Goal: Download file/media

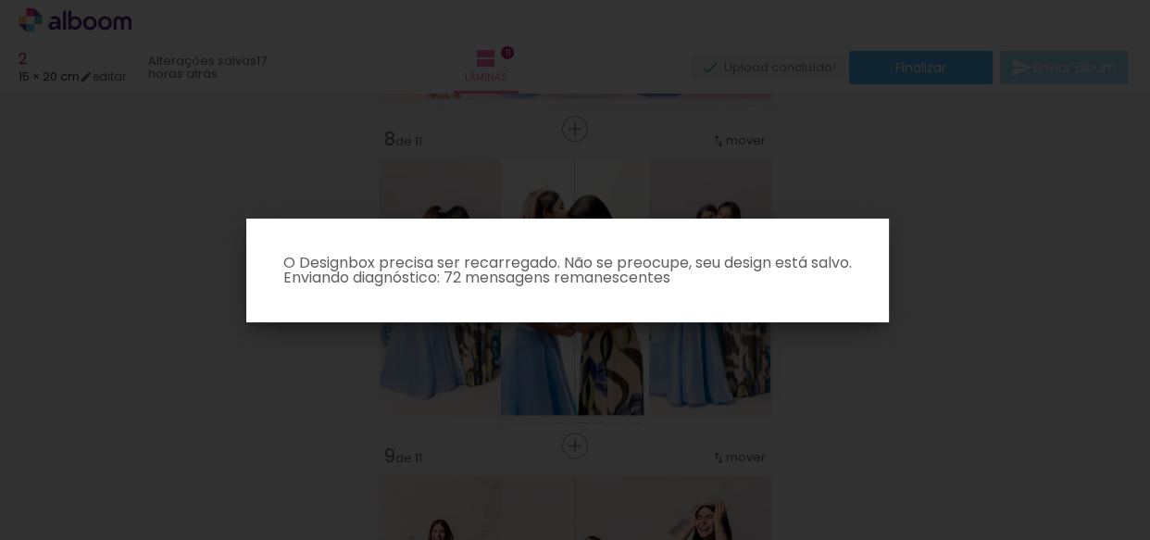
scroll to position [0, 1933]
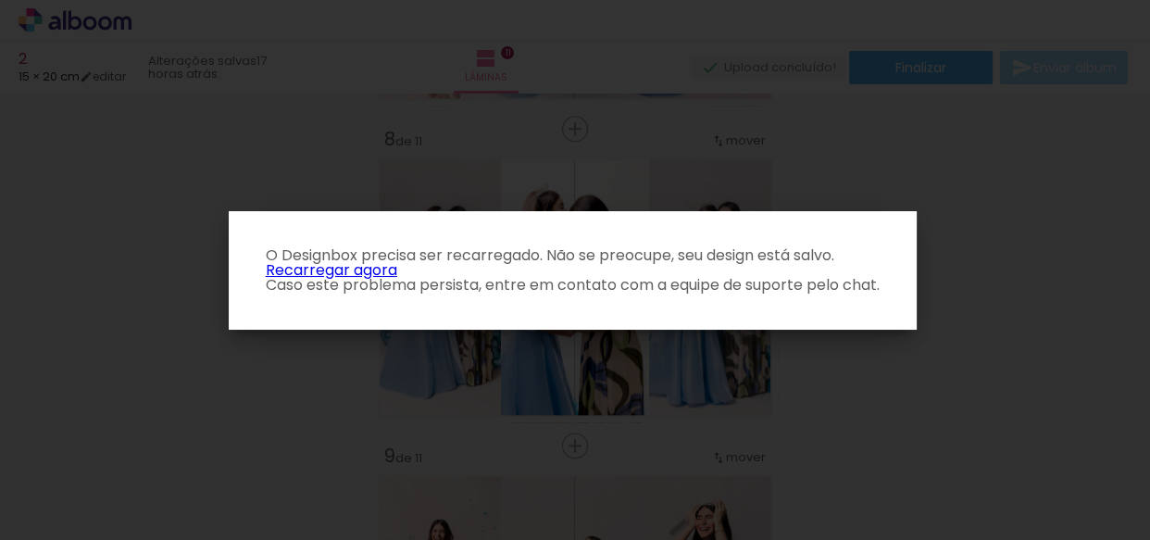
click at [321, 269] on link "Recarregar agora" at bounding box center [331, 269] width 131 height 21
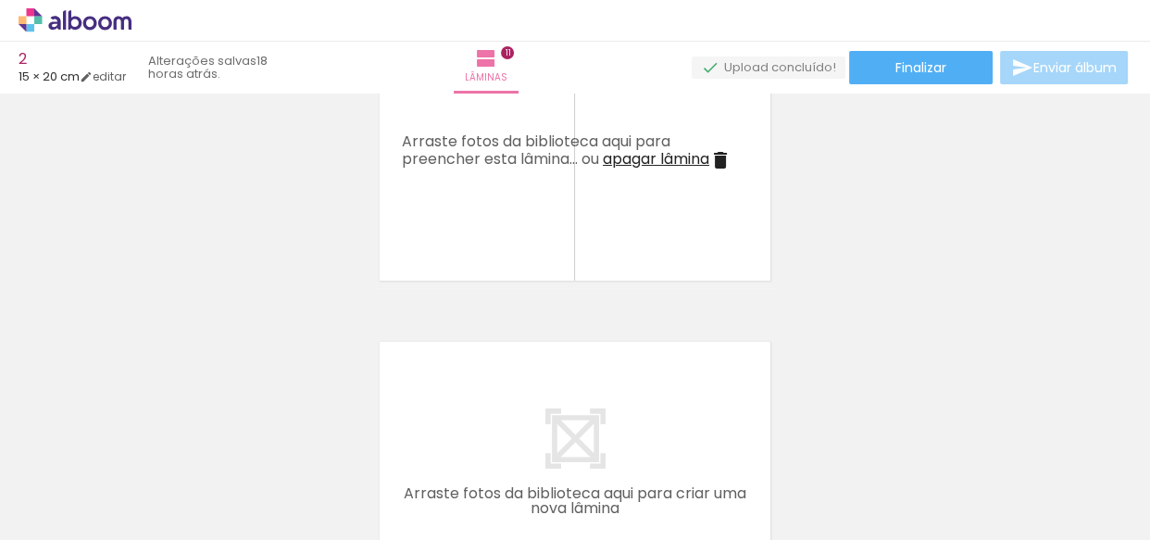
scroll to position [3401, 0]
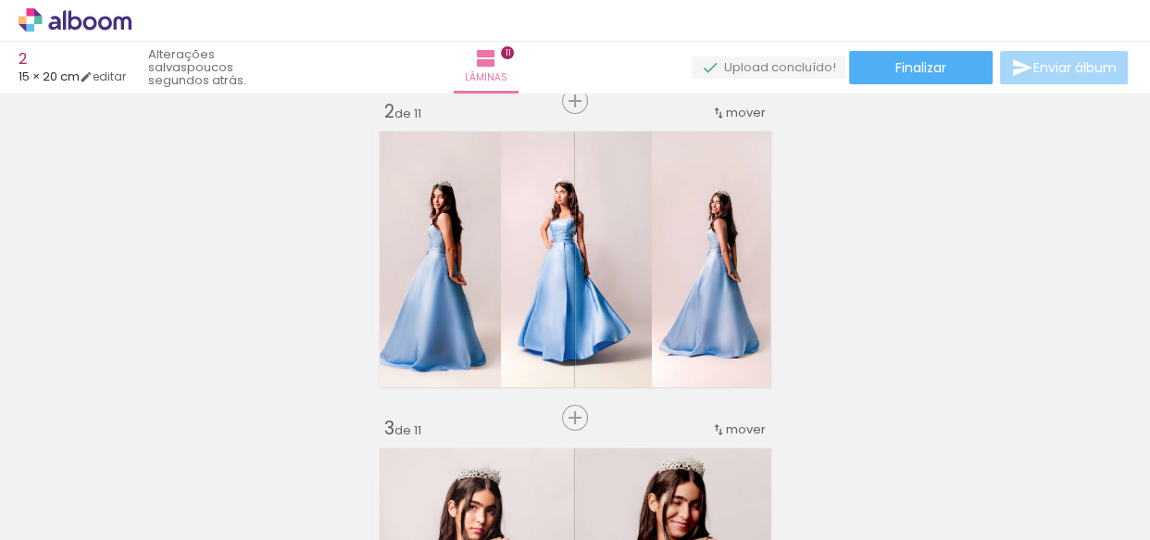
scroll to position [0, 2119]
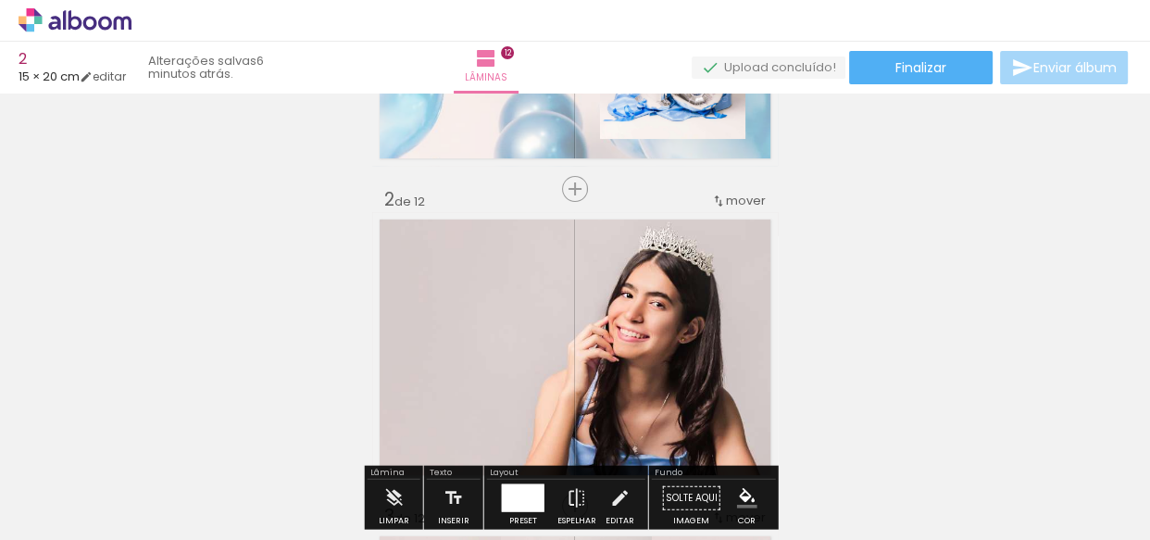
scroll to position [336, 0]
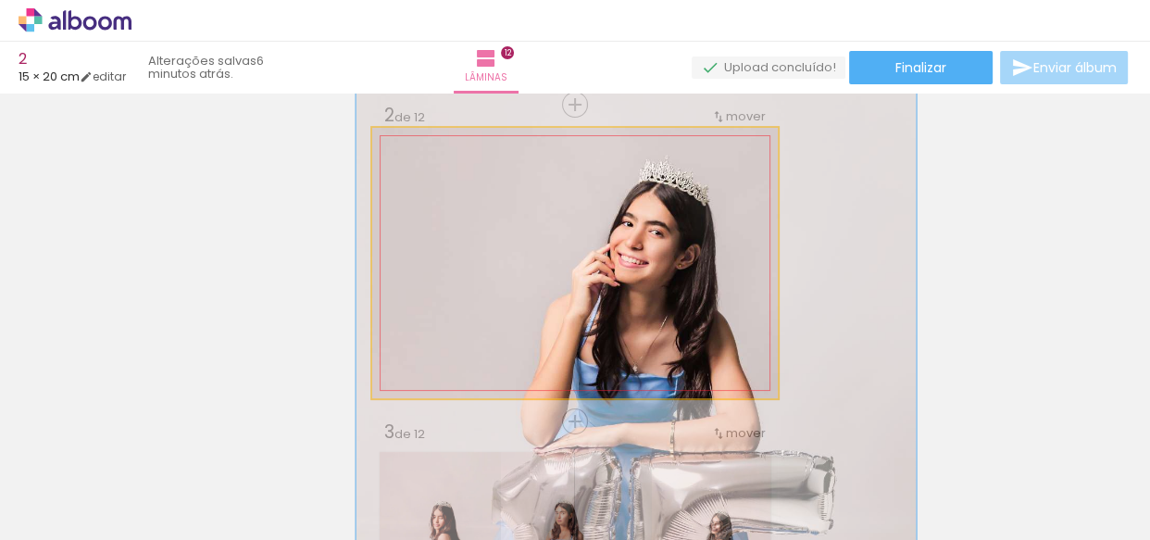
click at [437, 154] on div at bounding box center [444, 147] width 30 height 30
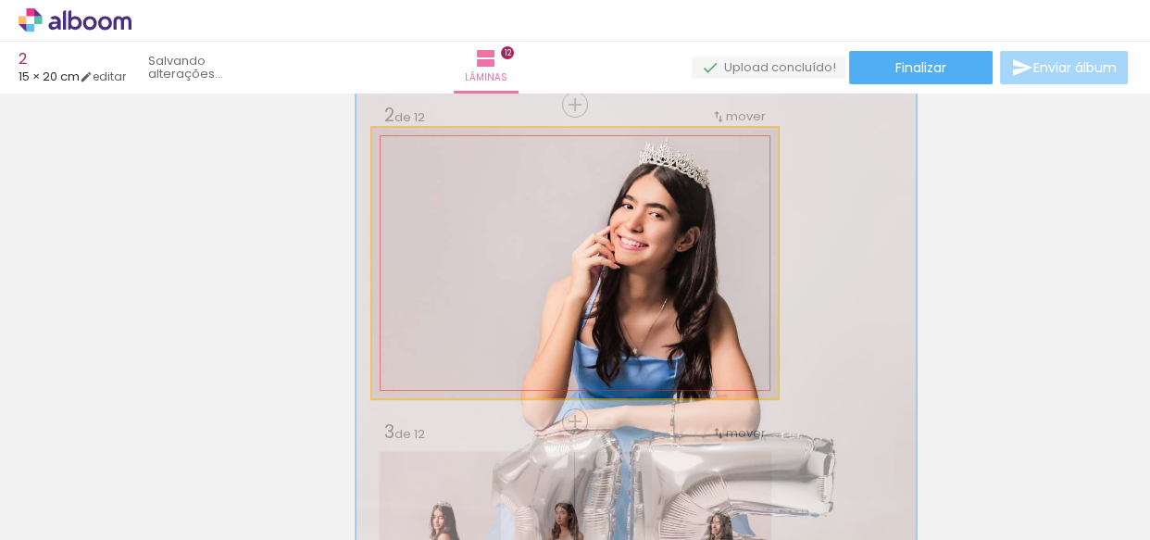
drag, startPoint x: 657, startPoint y: 252, endPoint x: 657, endPoint y: 234, distance: 17.6
click at [513, 315] on quentale-photo at bounding box center [575, 263] width 406 height 270
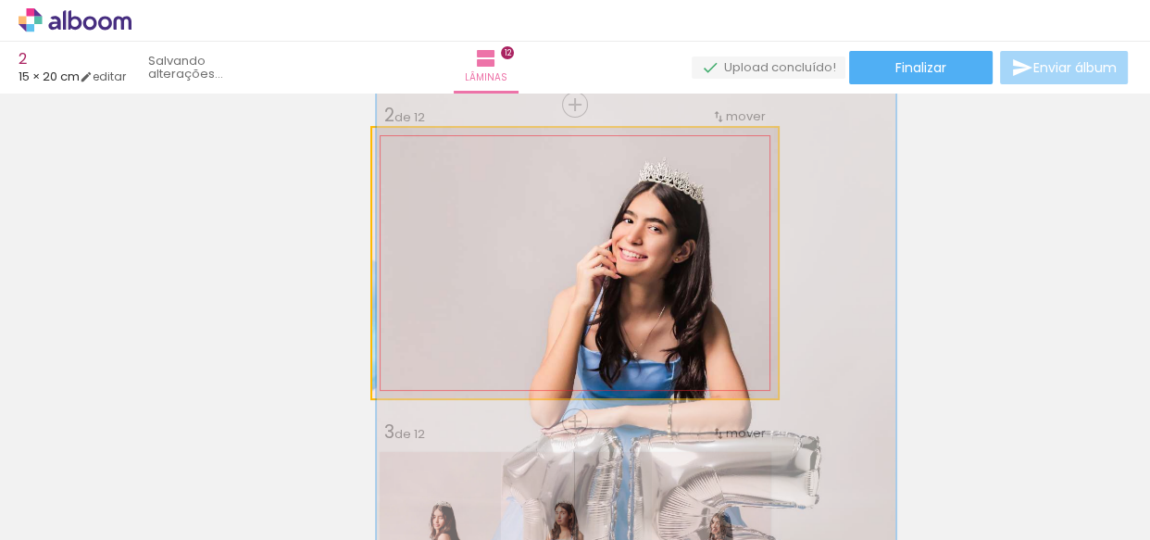
type paper-slider "128"
click at [431, 144] on div at bounding box center [436, 147] width 17 height 17
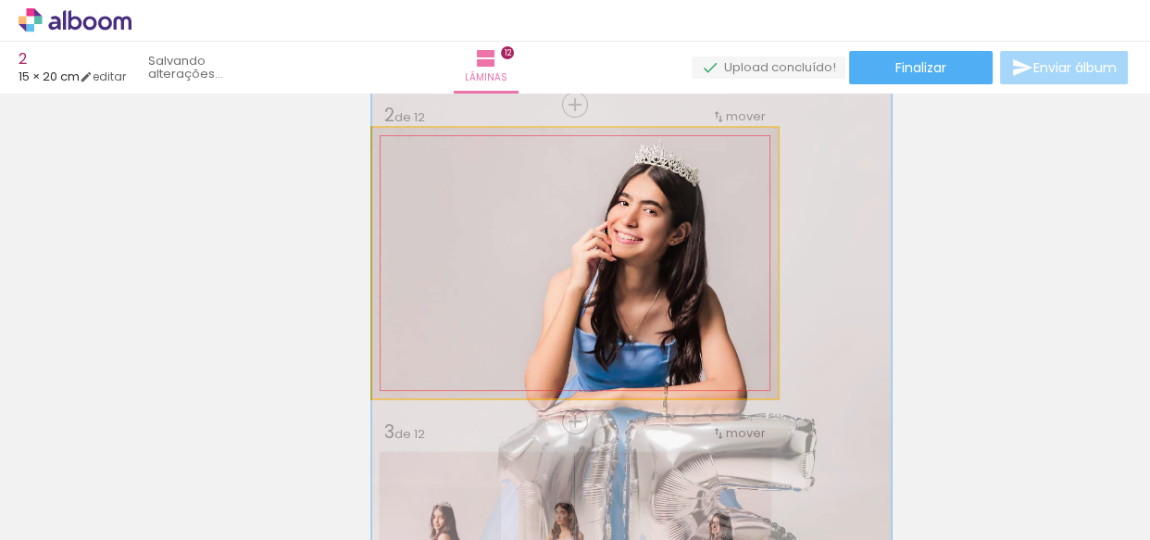
drag, startPoint x: 689, startPoint y: 250, endPoint x: 722, endPoint y: 232, distance: 37.7
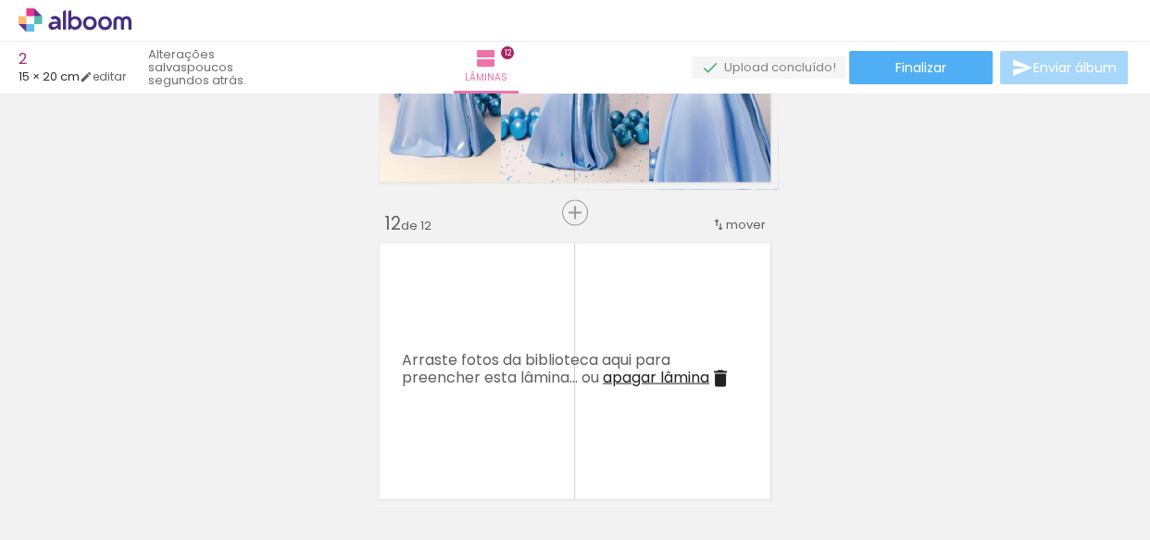
scroll to position [3791, 0]
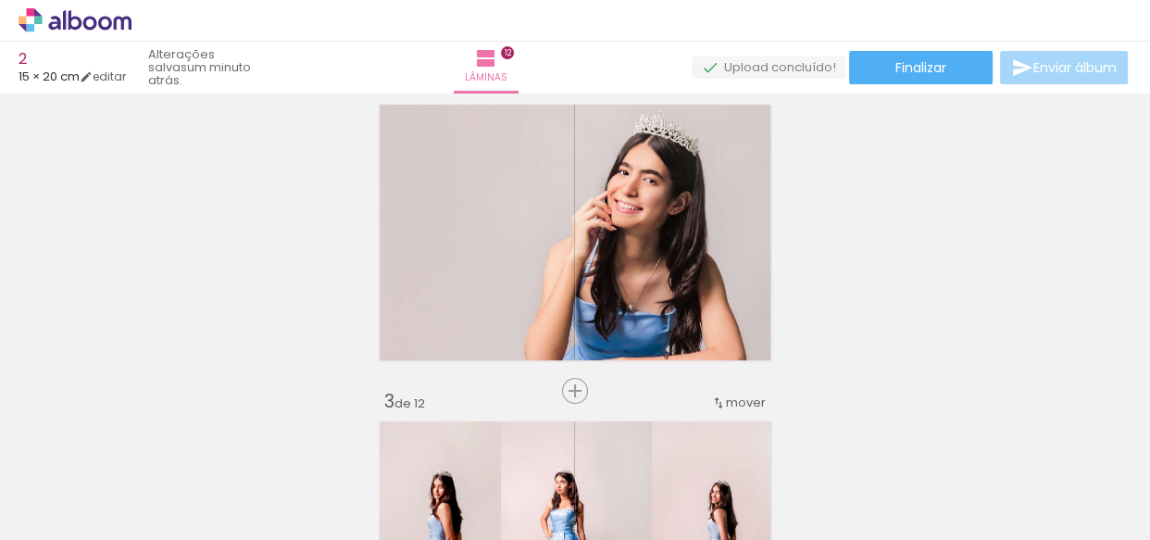
scroll to position [336, 0]
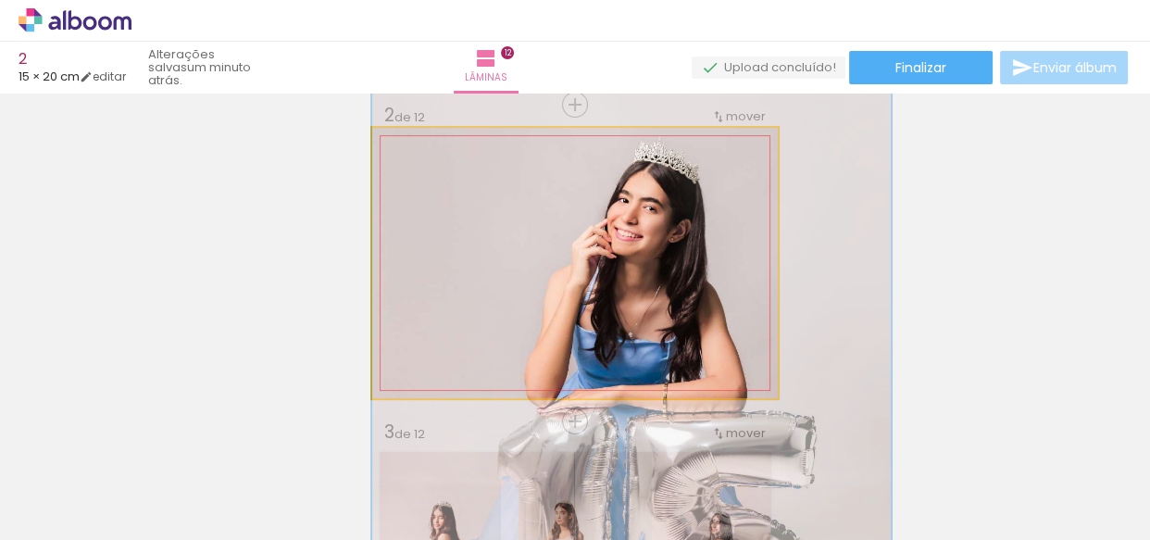
drag, startPoint x: 733, startPoint y: 301, endPoint x: 755, endPoint y: 298, distance: 21.5
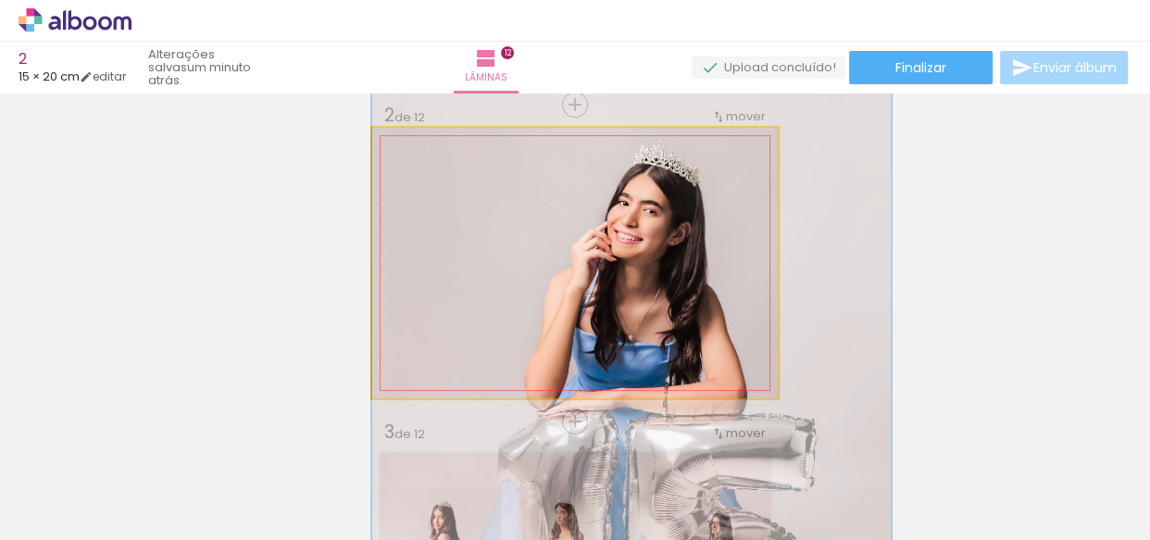
drag, startPoint x: 711, startPoint y: 285, endPoint x: 737, endPoint y: 288, distance: 26.1
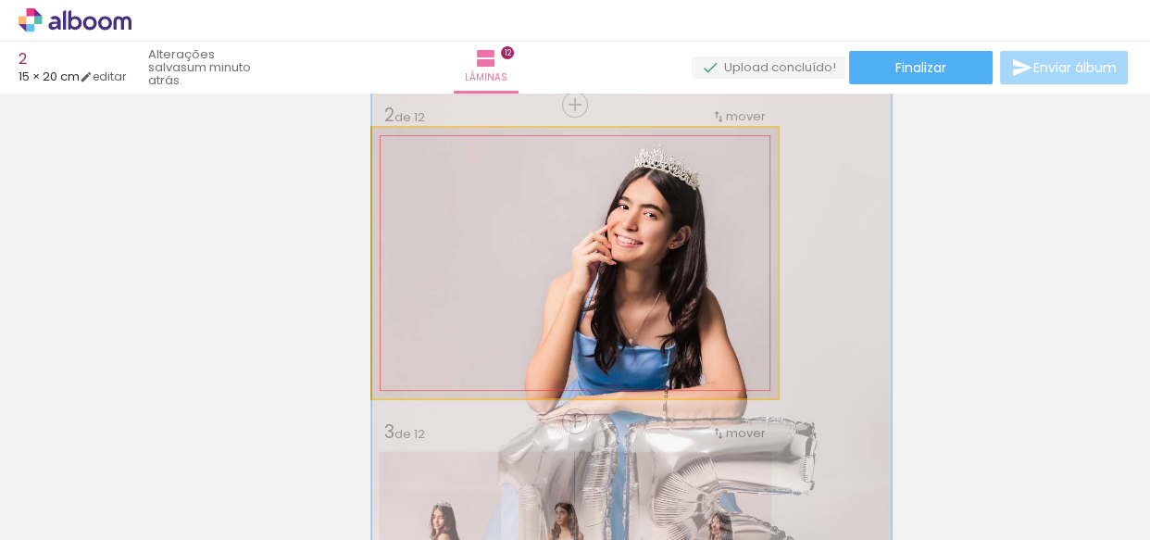
drag, startPoint x: 659, startPoint y: 253, endPoint x: 670, endPoint y: 257, distance: 10.8
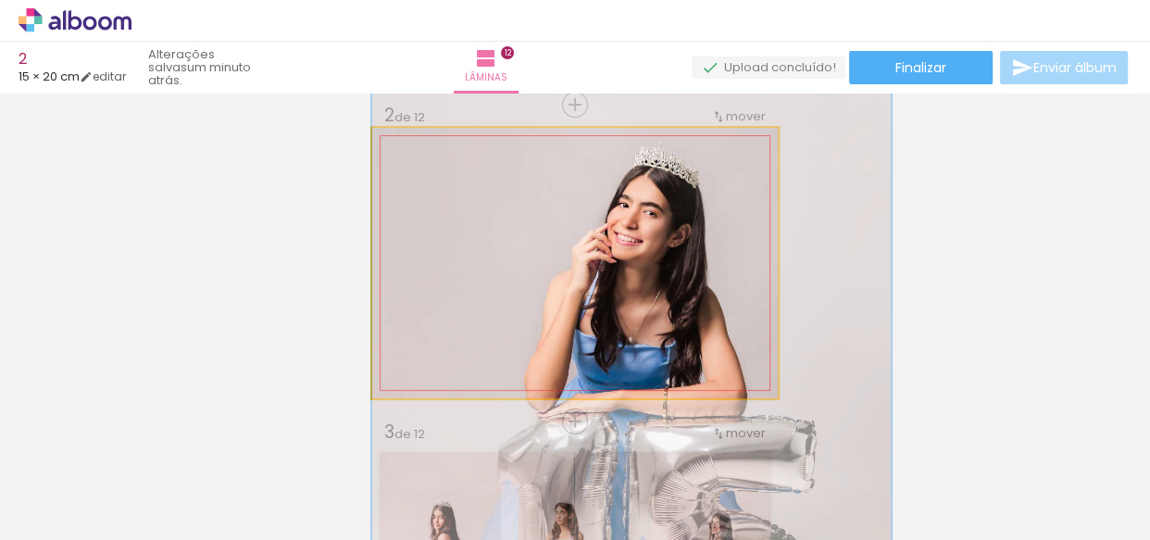
drag, startPoint x: 634, startPoint y: 344, endPoint x: 685, endPoint y: 343, distance: 51.0
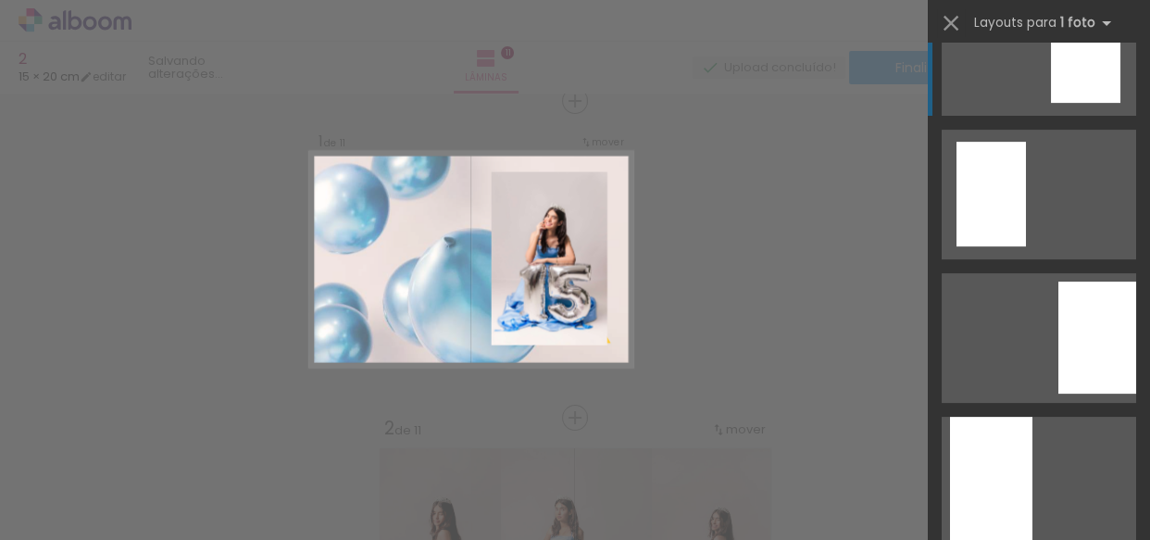
scroll to position [171, 0]
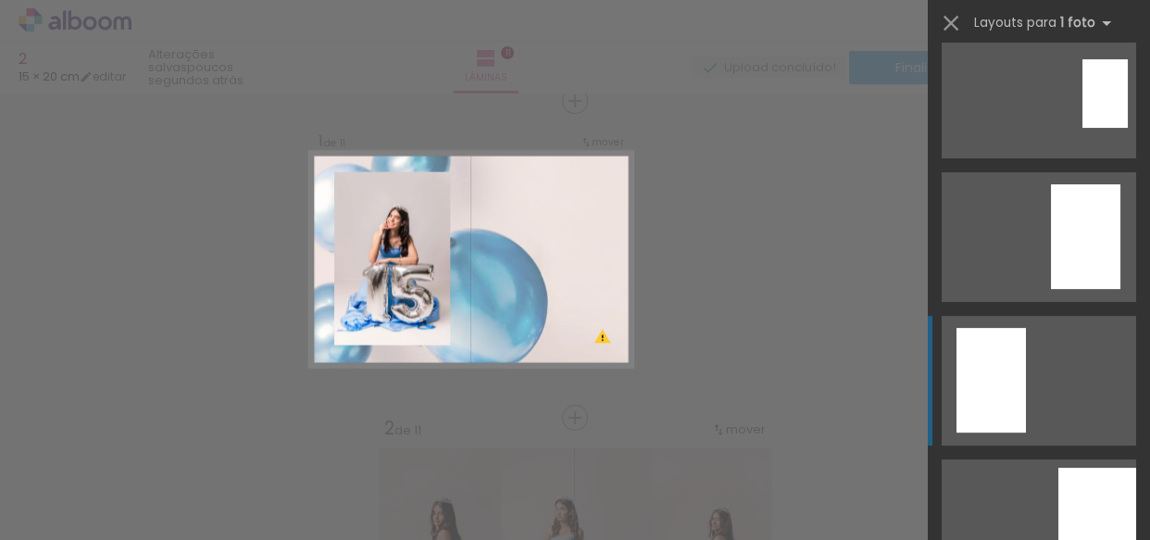
click at [991, 344] on div at bounding box center [991, 380] width 69 height 105
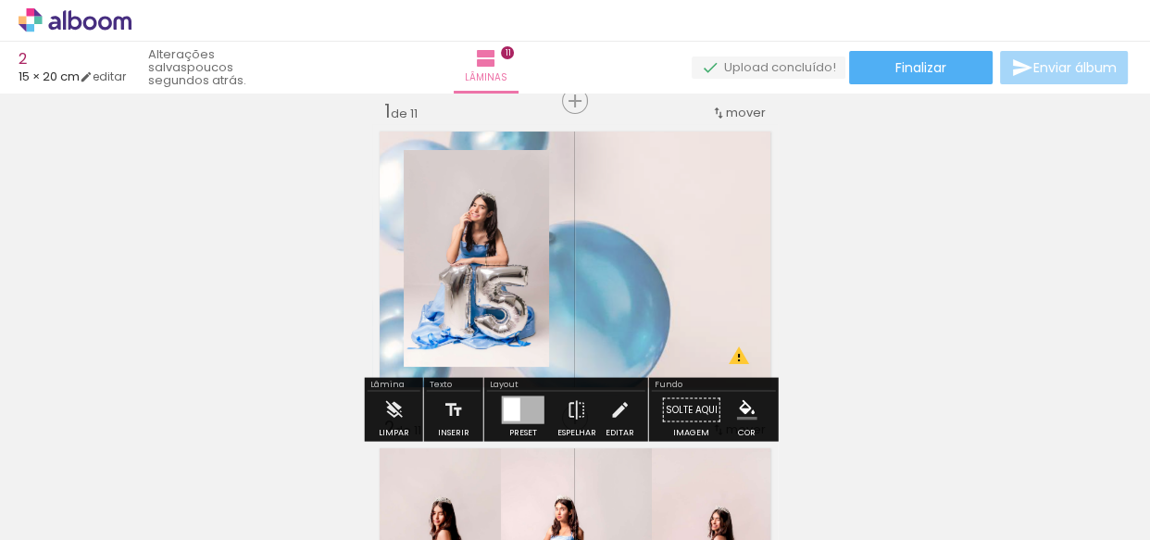
click at [519, 409] on div at bounding box center [523, 410] width 43 height 28
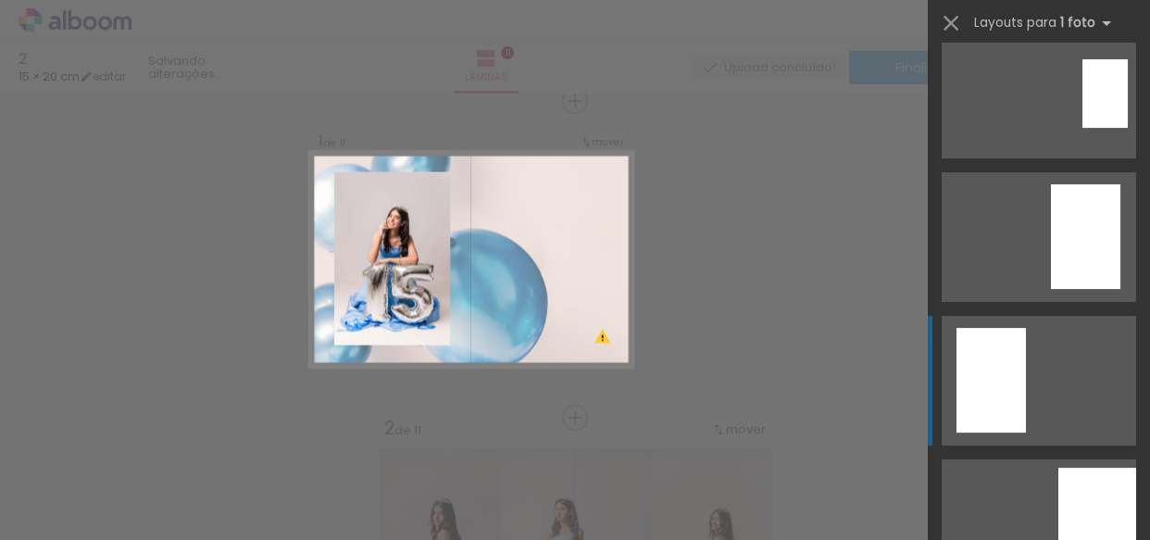
scroll to position [431, 0]
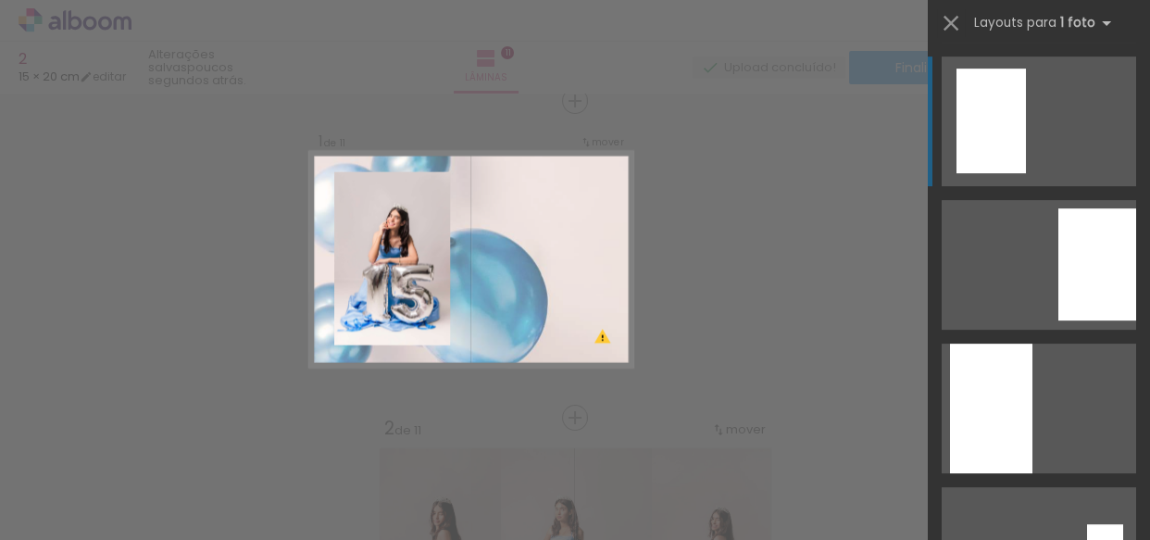
click at [1020, 149] on quentale-layouter at bounding box center [1039, 121] width 194 height 130
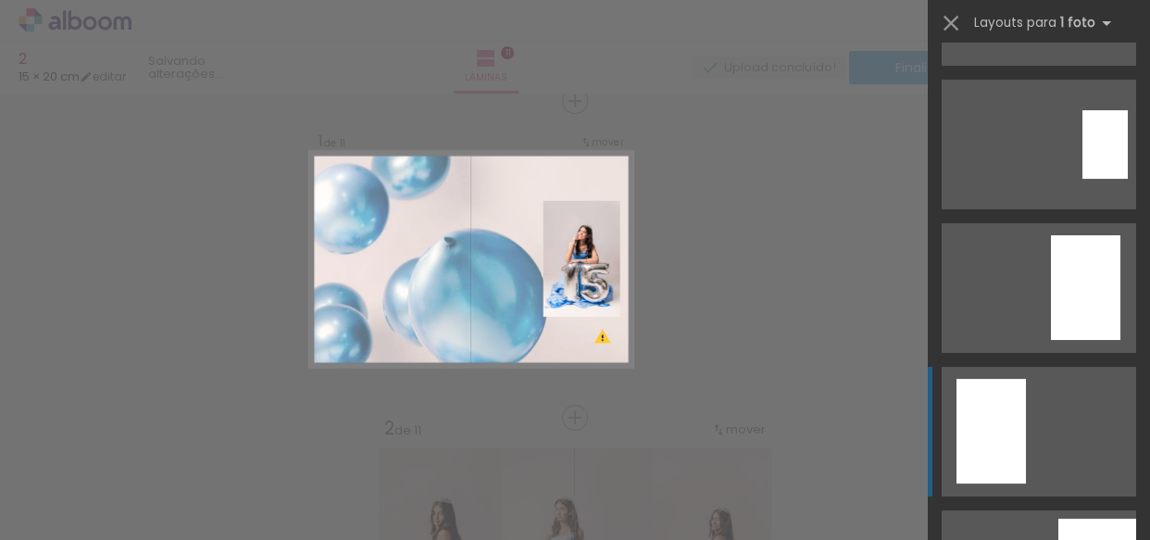
scroll to position [9, 0]
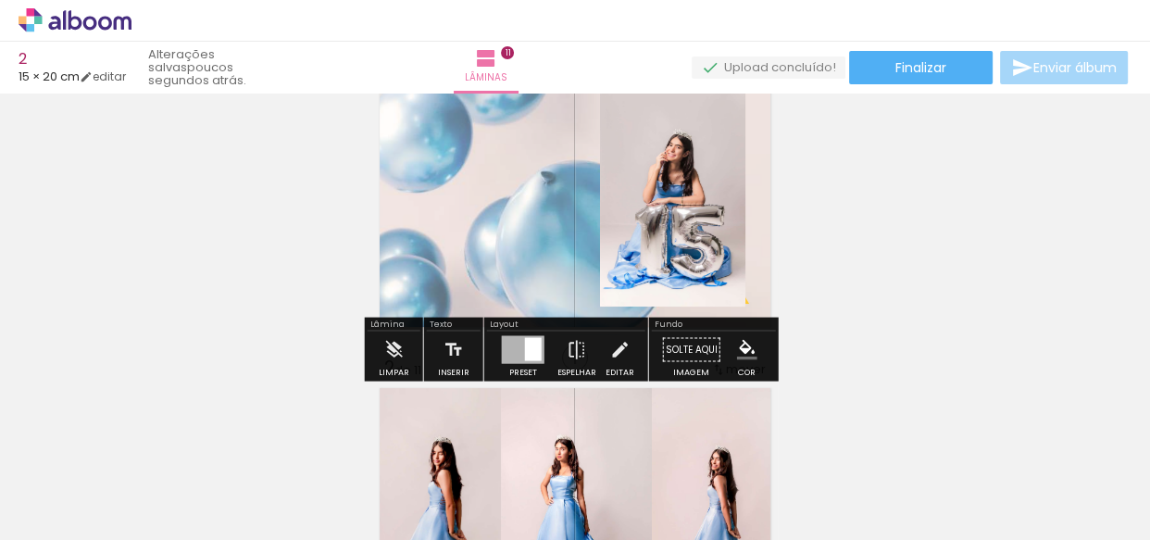
scroll to position [83, 0]
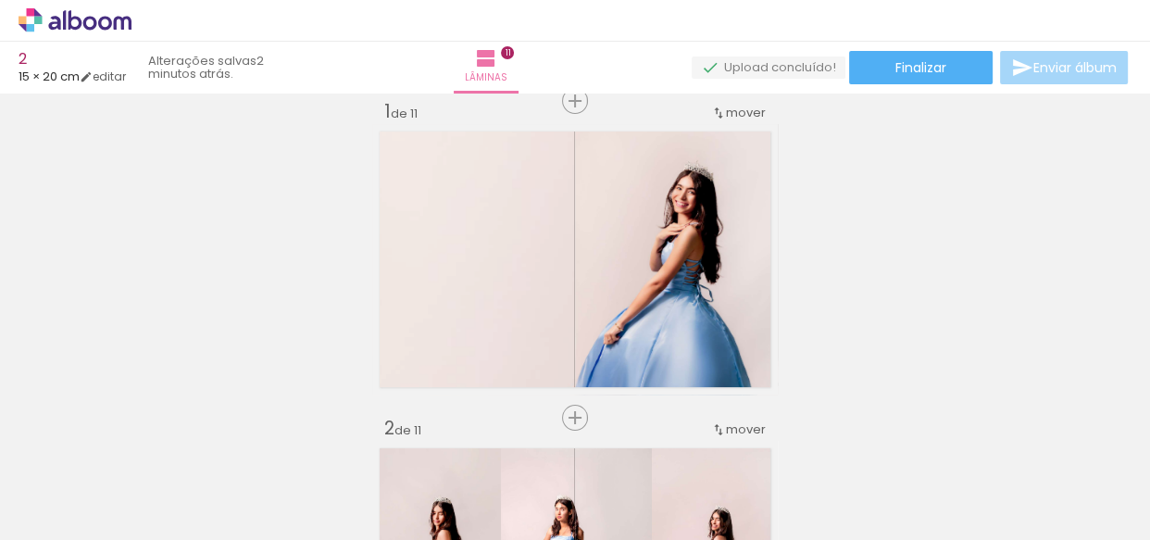
scroll to position [0, 901]
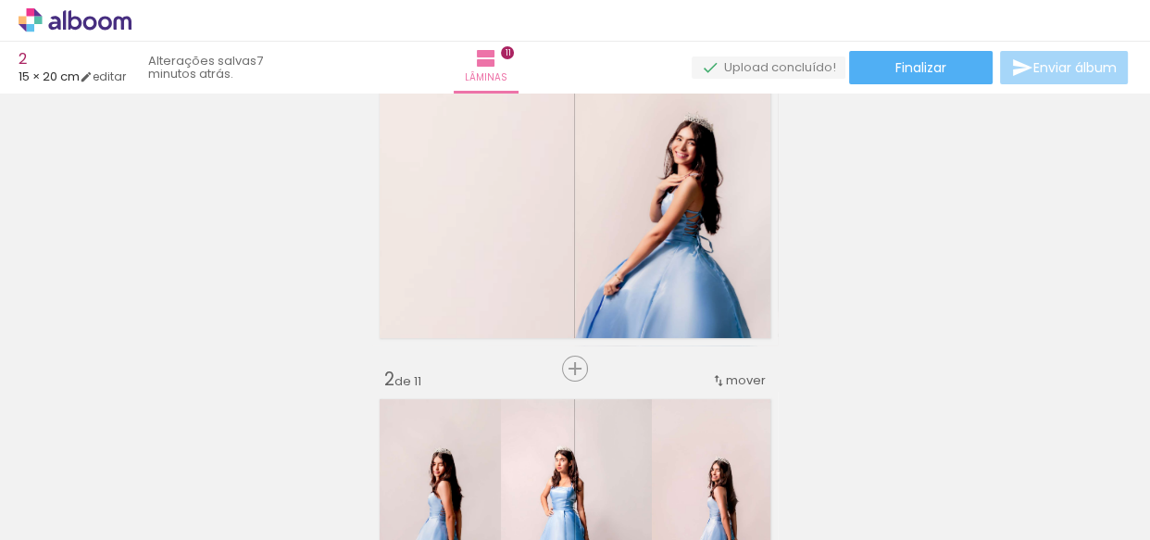
scroll to position [81, 0]
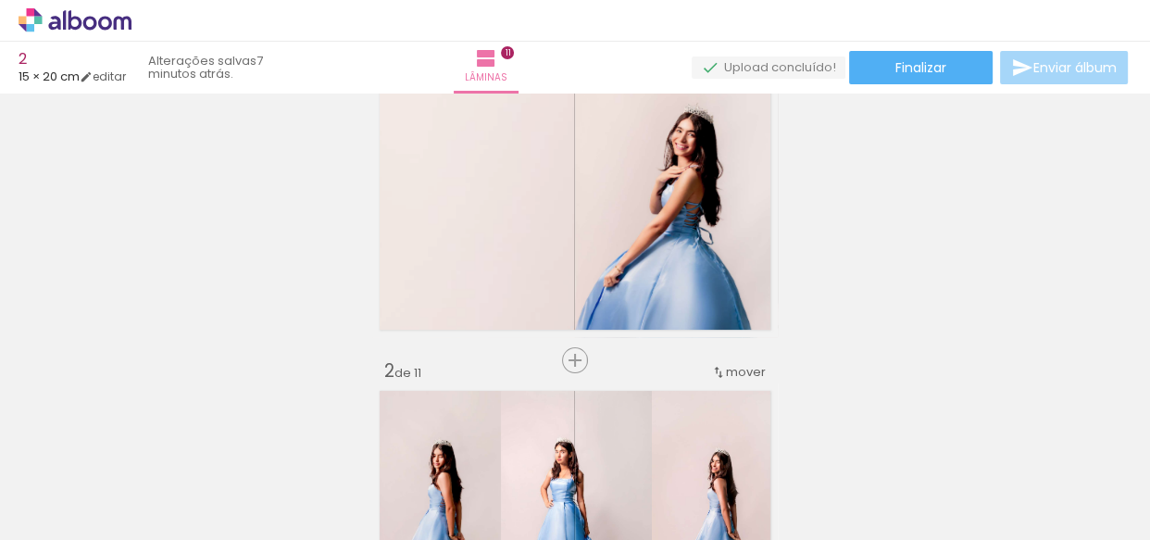
scroll to position [0, 901]
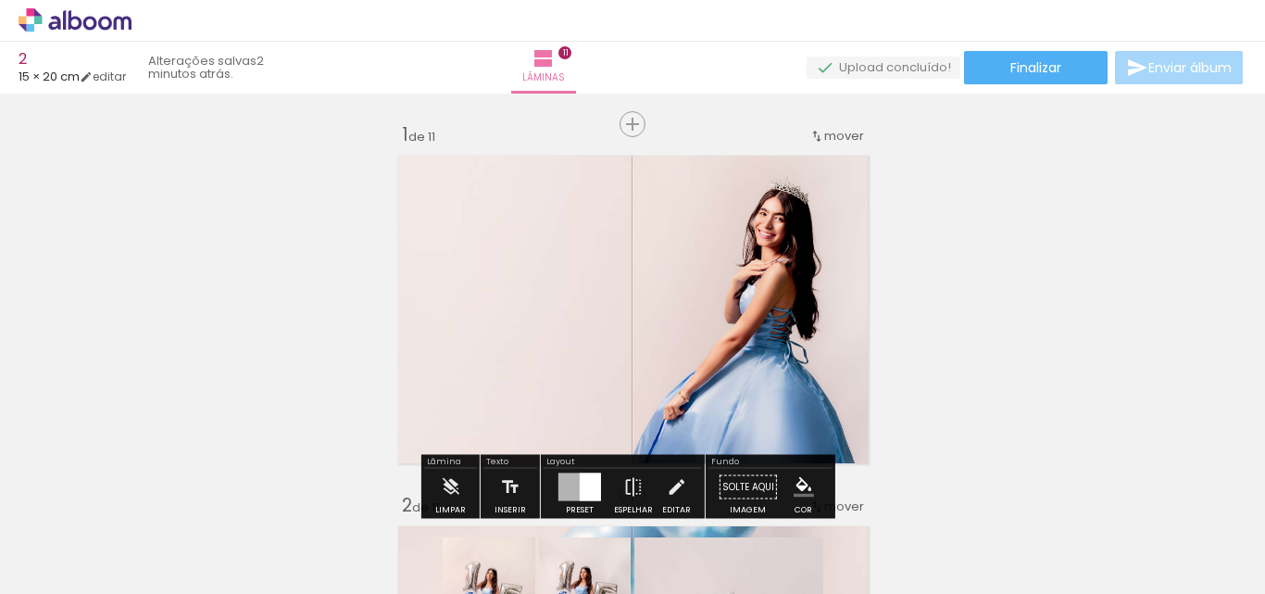
scroll to position [93, 0]
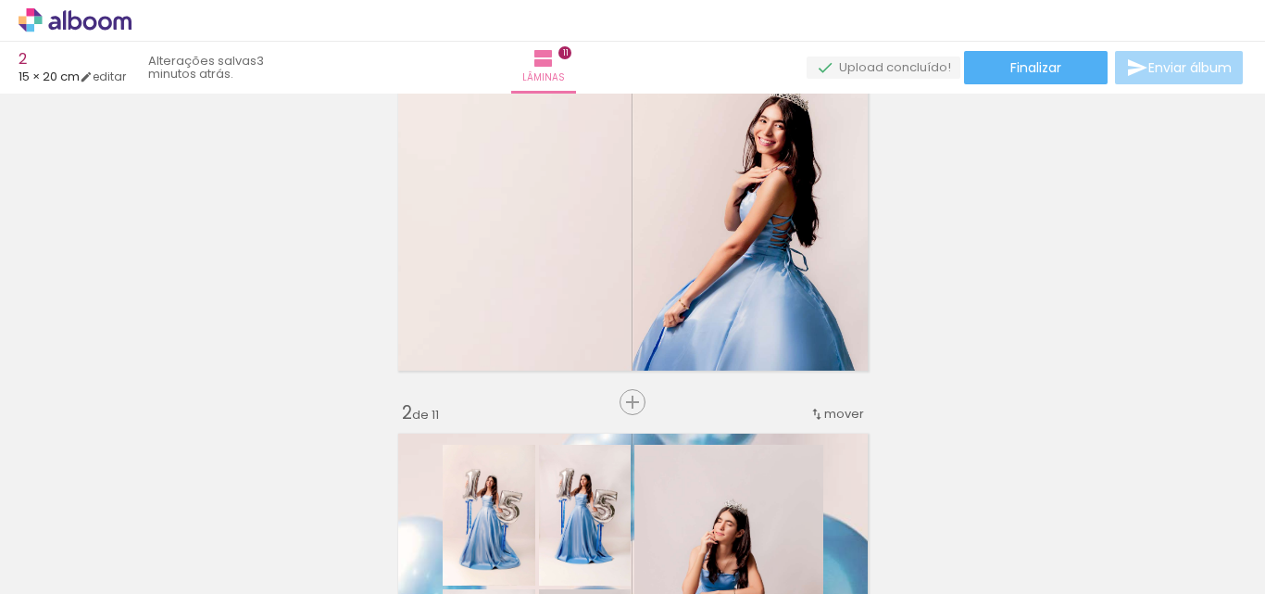
scroll to position [10279, 0]
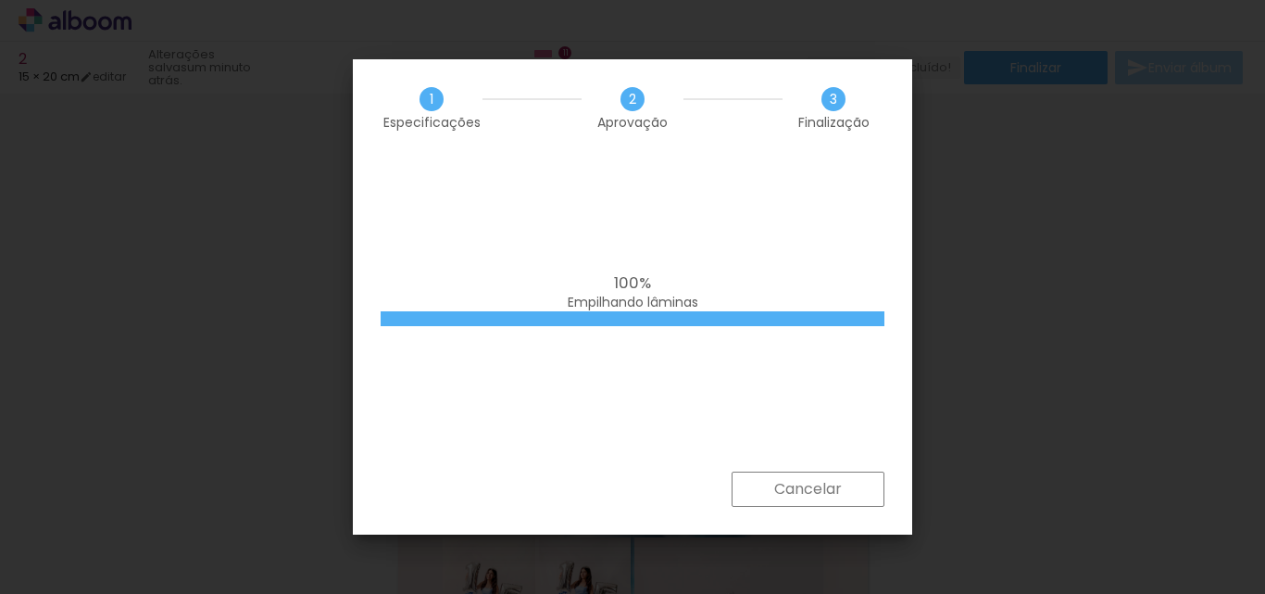
scroll to position [10279, 0]
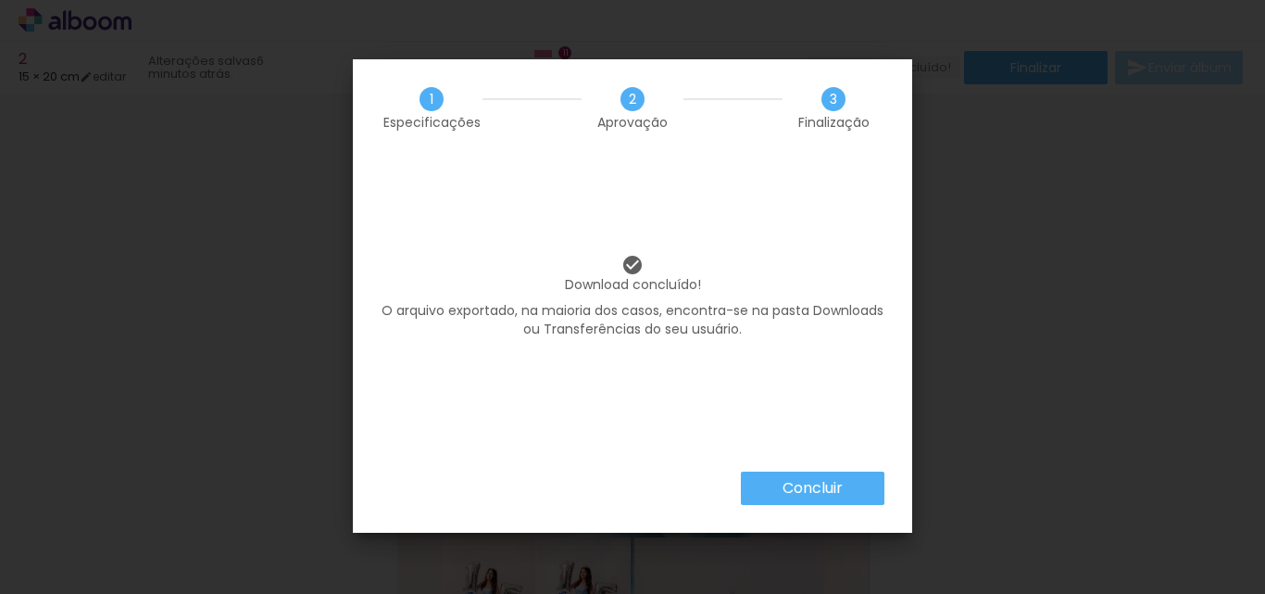
scroll to position [10279, 0]
